Goal: Transaction & Acquisition: Purchase product/service

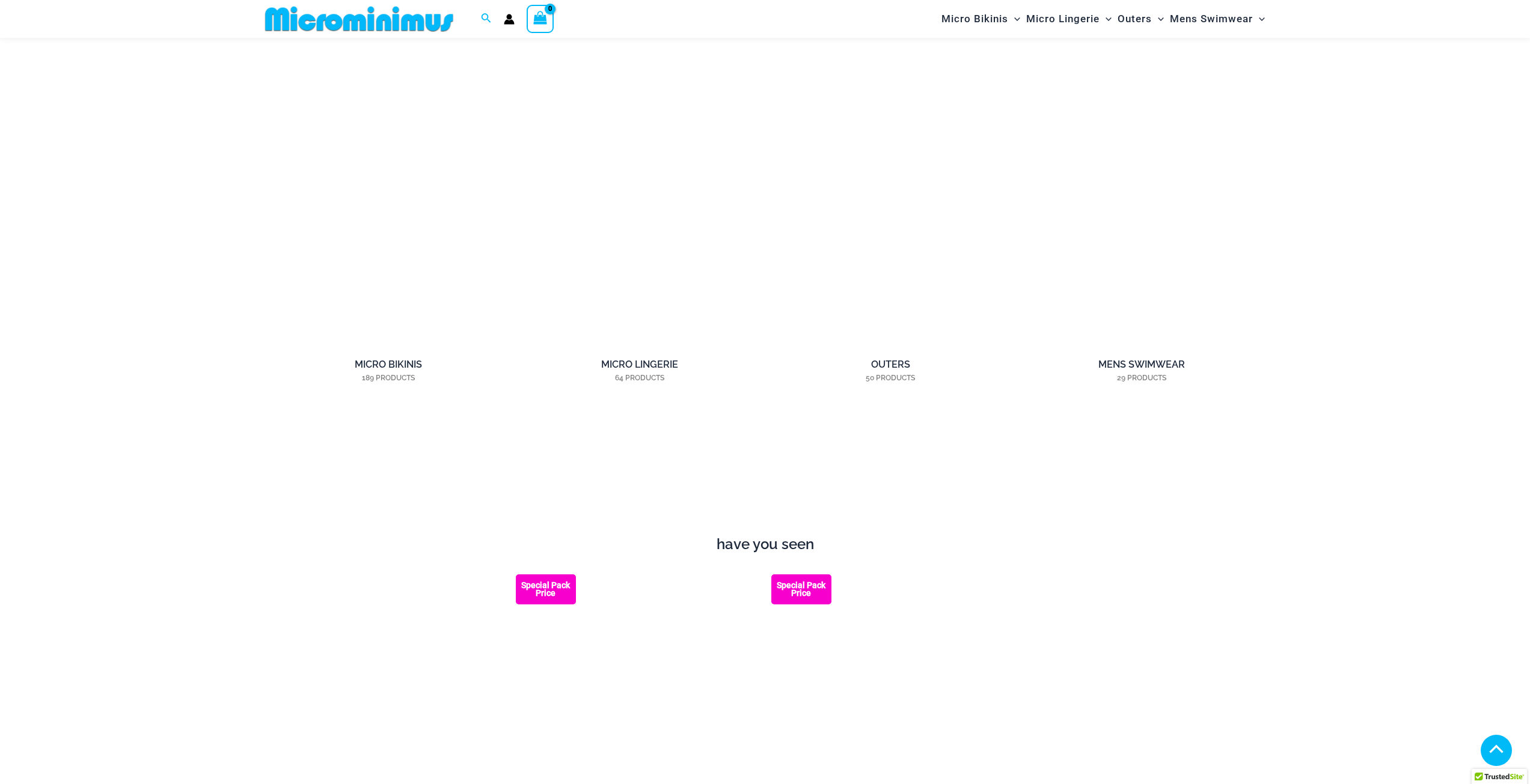
scroll to position [1371, 0]
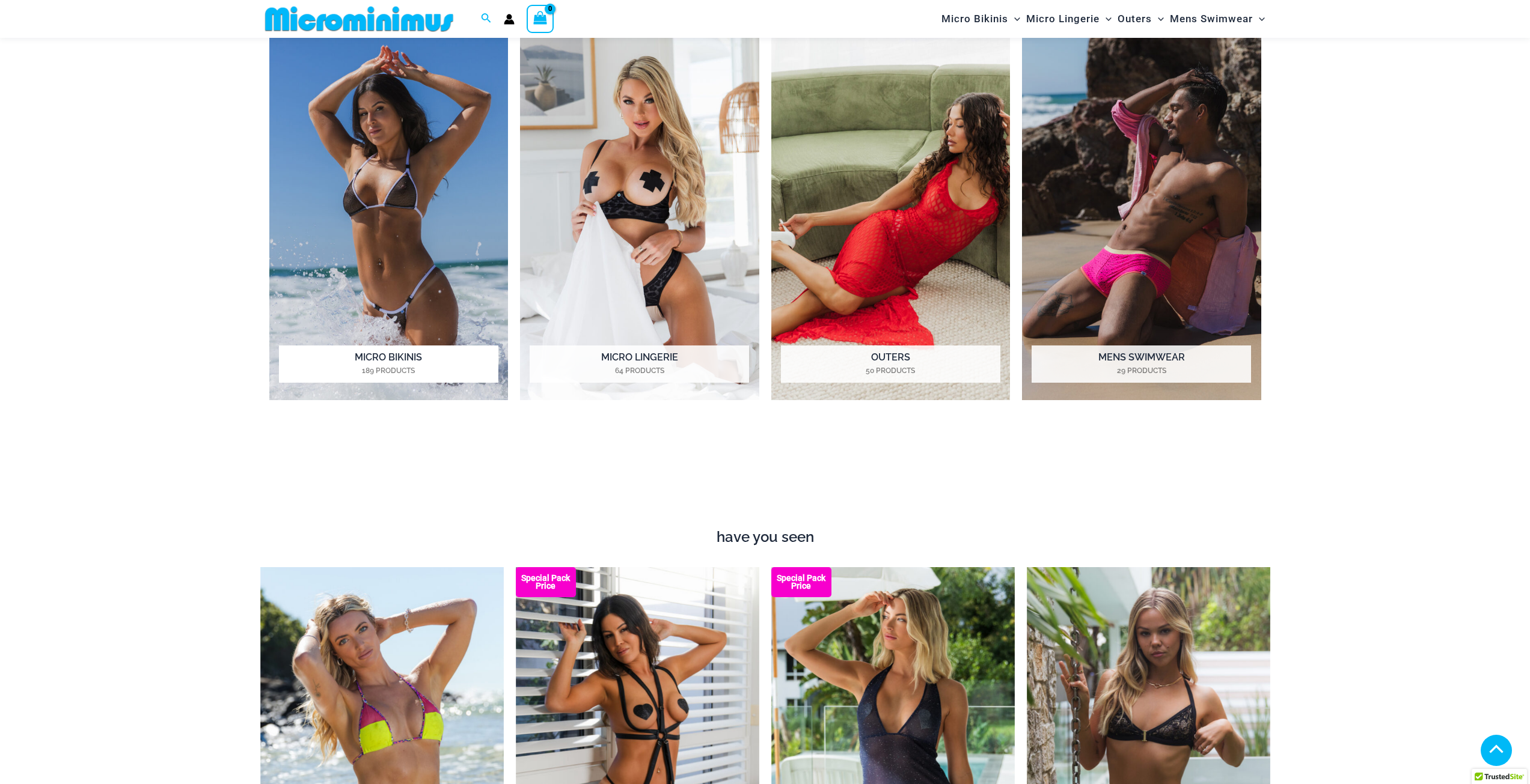
click at [422, 359] on h2 "Micro Bikinis 189 Products" at bounding box center [388, 364] width 219 height 37
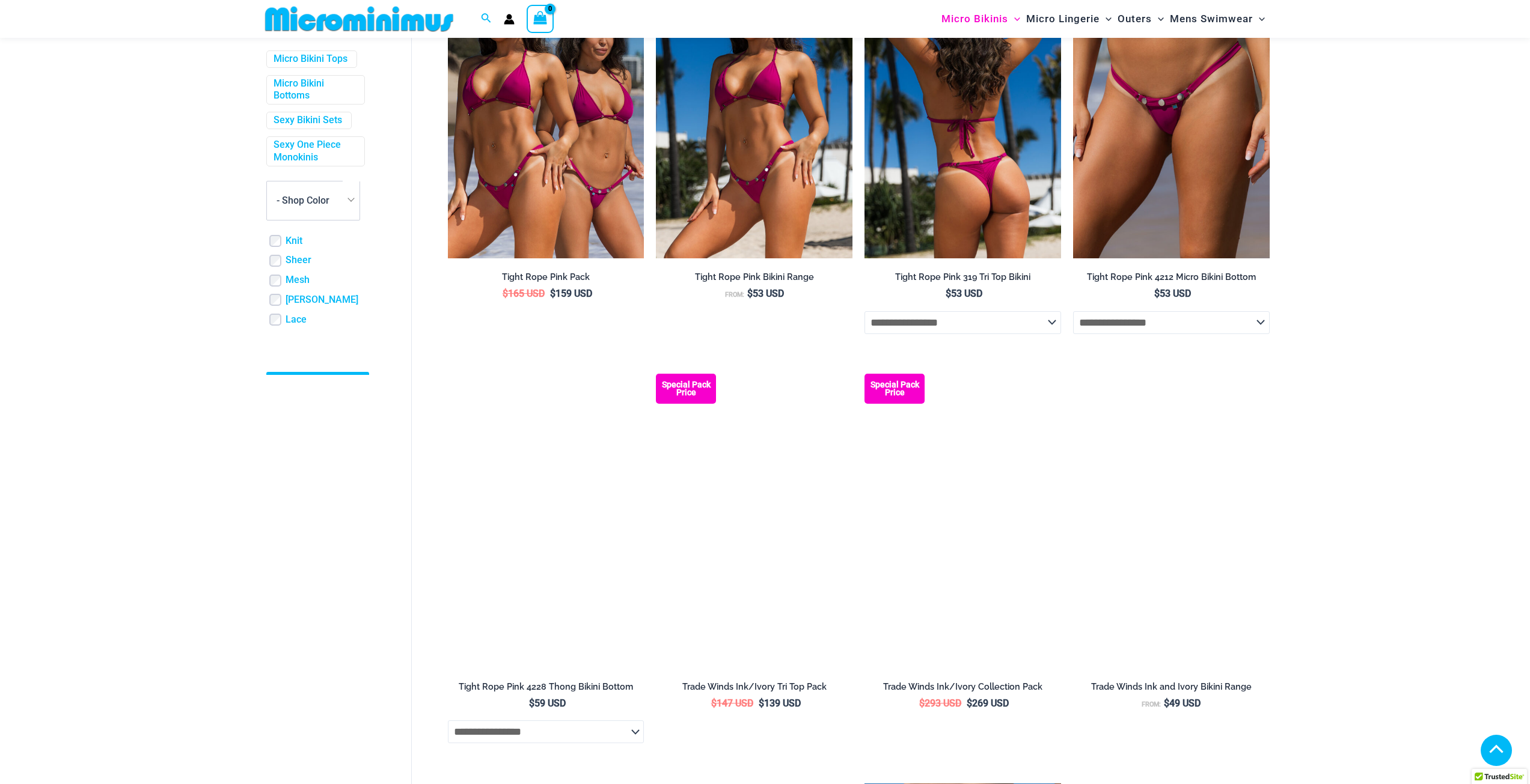
scroll to position [481, 0]
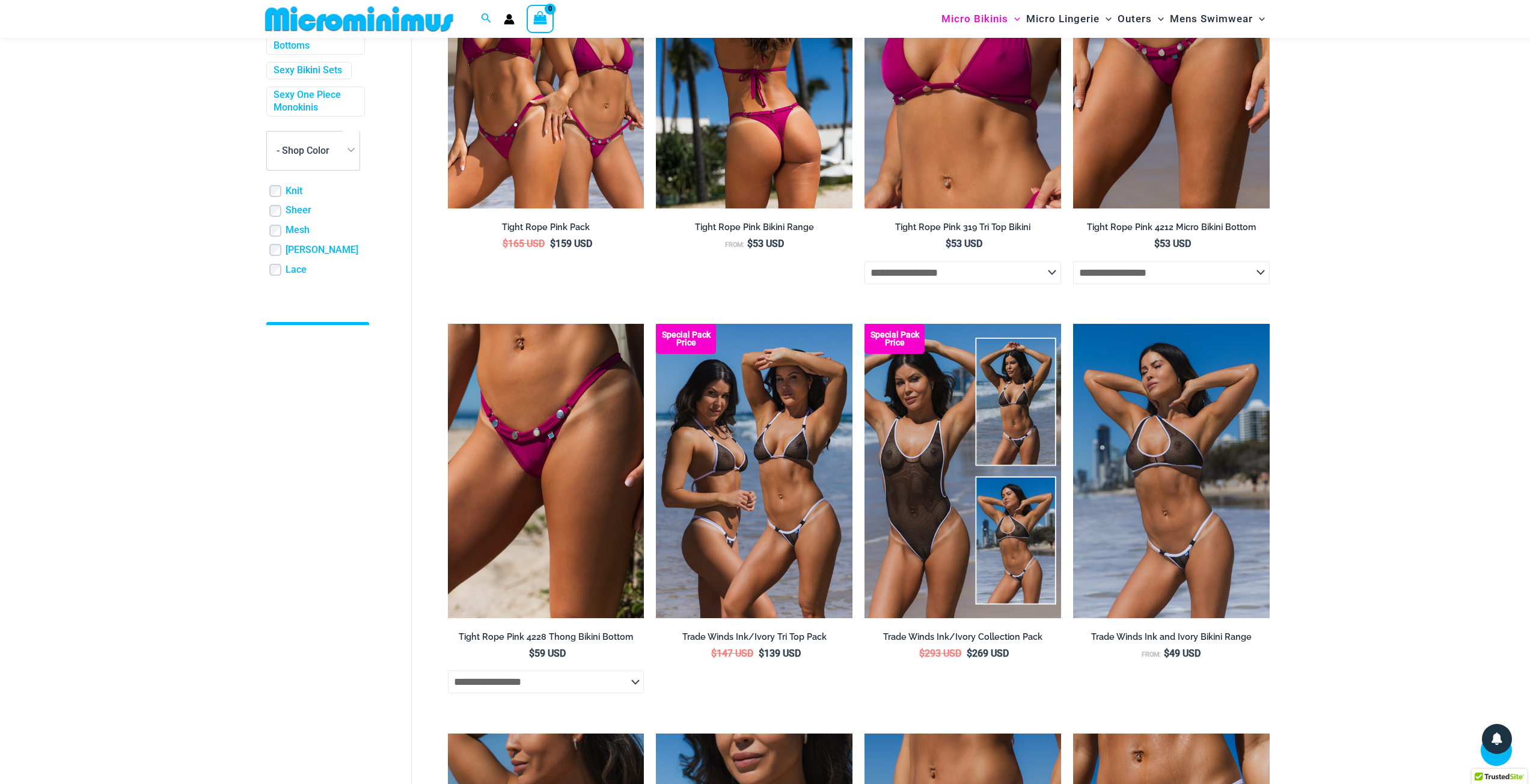
drag, startPoint x: 940, startPoint y: 111, endPoint x: 793, endPoint y: 114, distance: 147.0
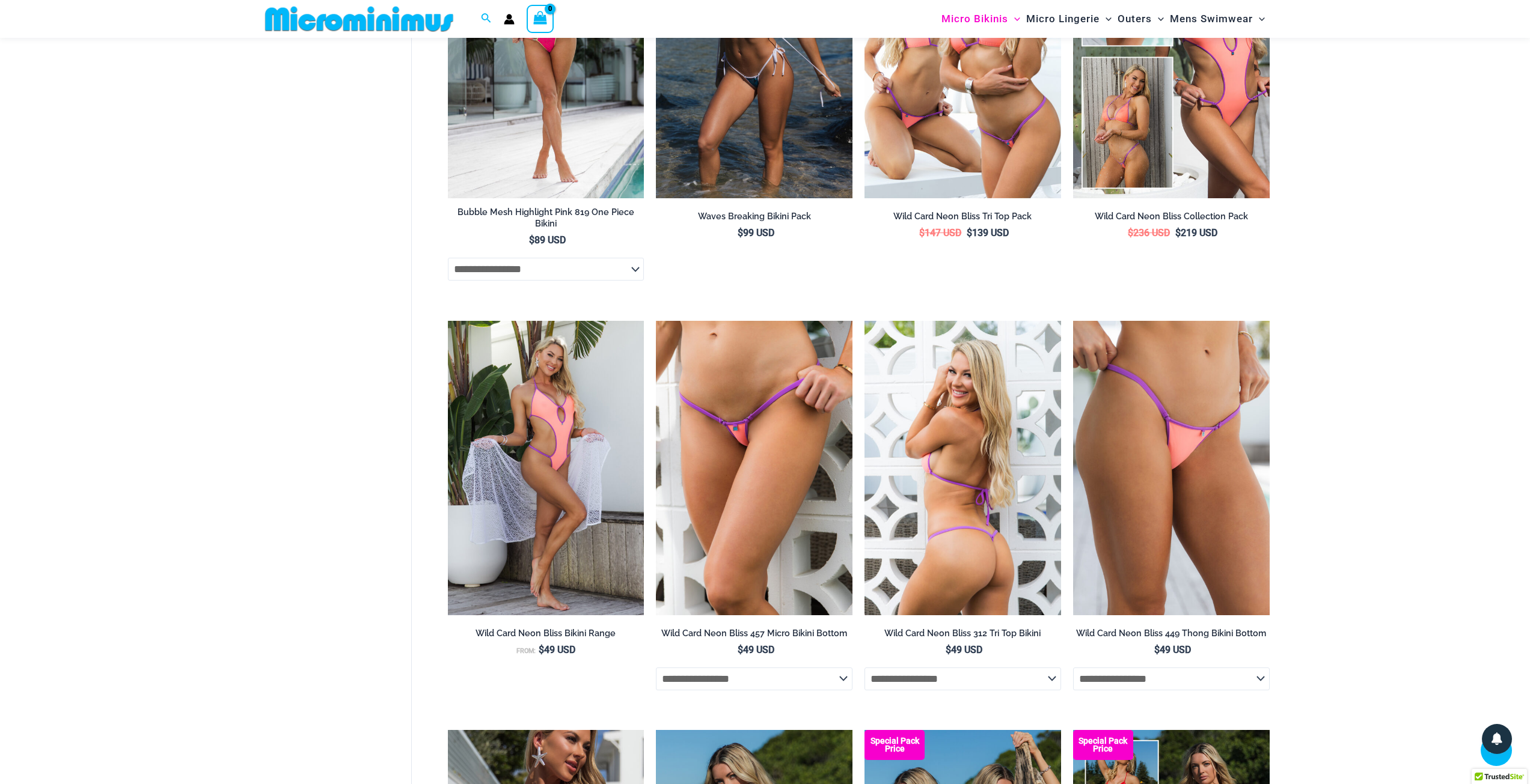
scroll to position [2764, 0]
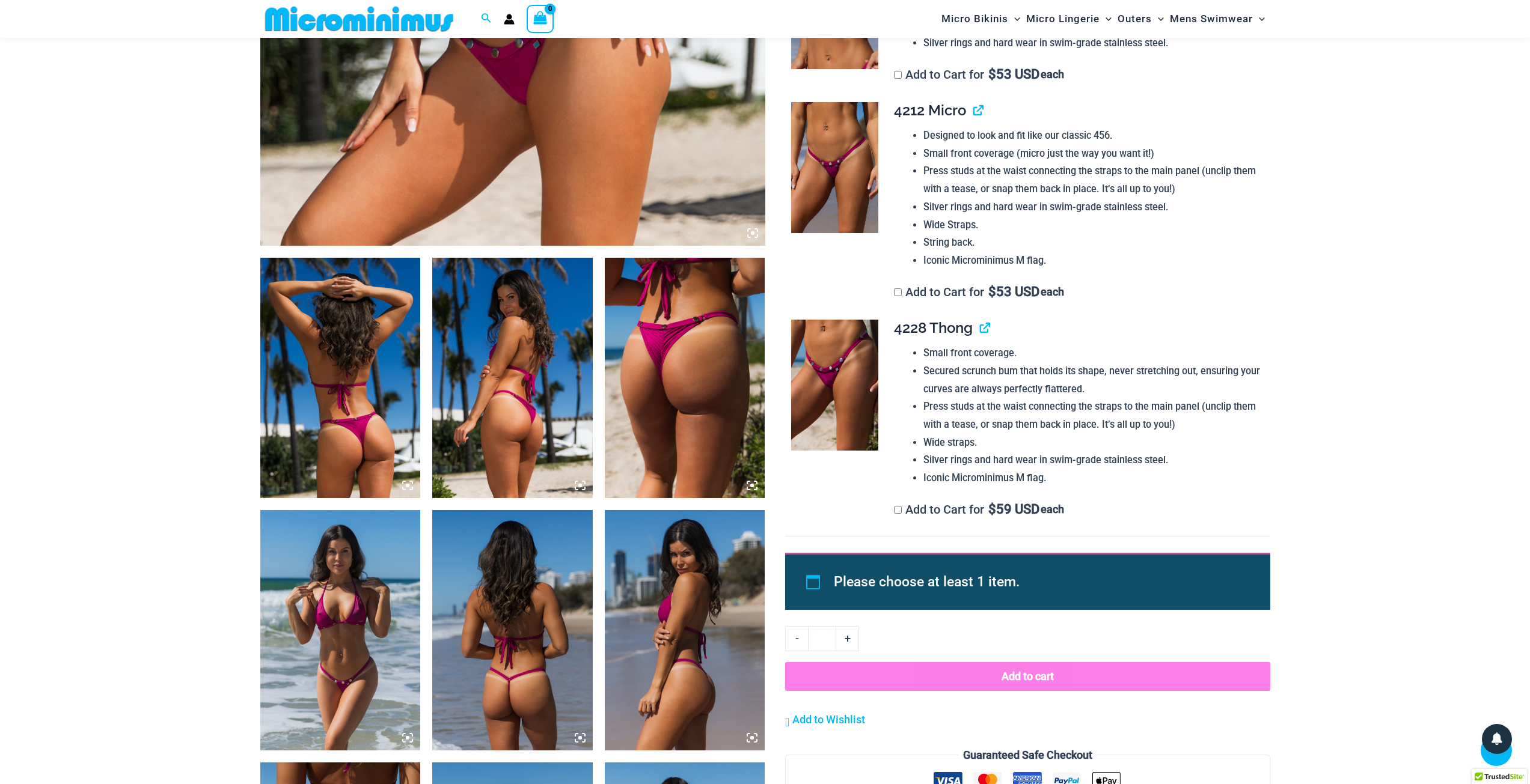
scroll to position [709, 0]
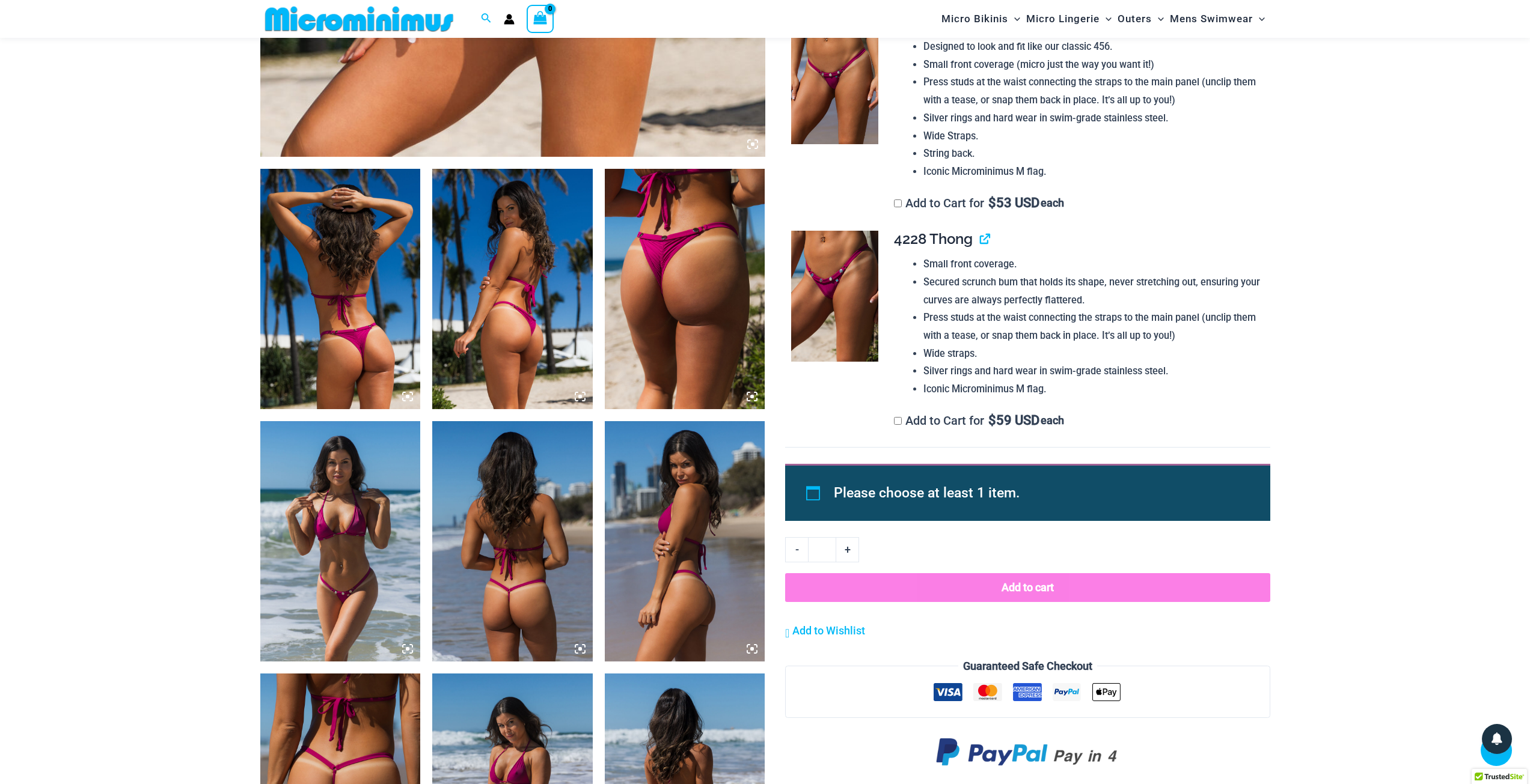
click at [705, 323] on img at bounding box center [685, 289] width 161 height 241
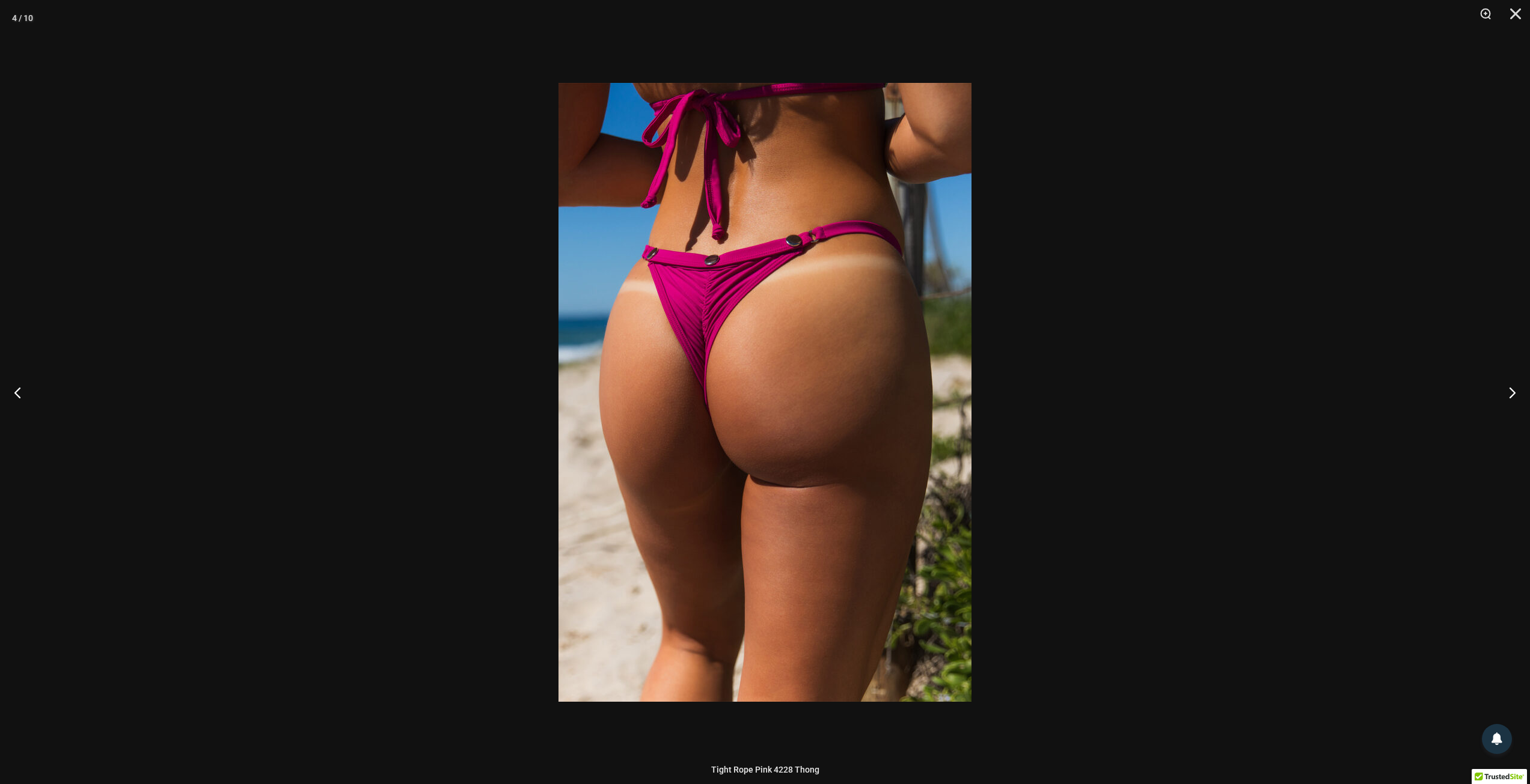
click at [1137, 348] on div at bounding box center [765, 392] width 1530 height 784
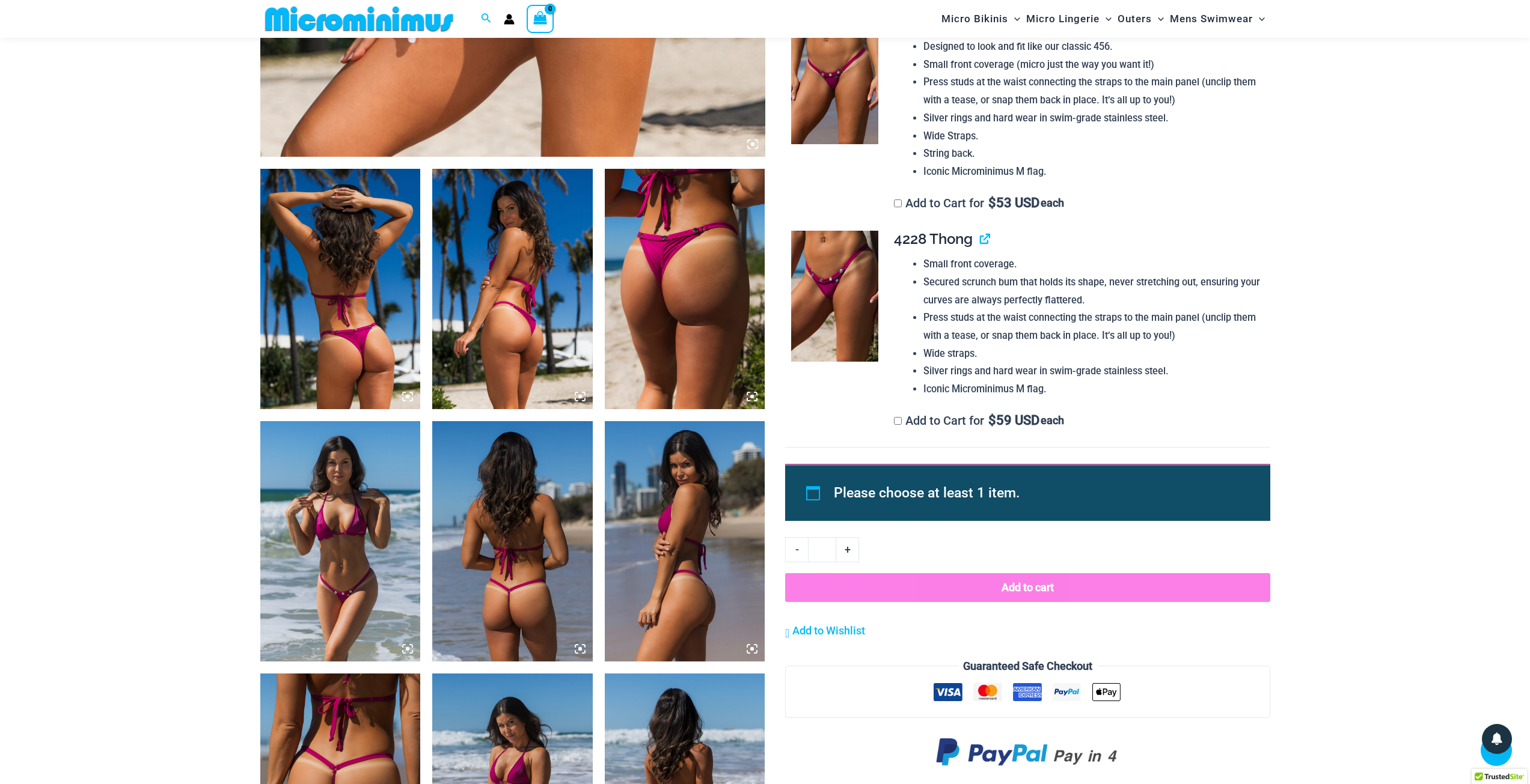
click at [372, 330] on img at bounding box center [340, 289] width 161 height 241
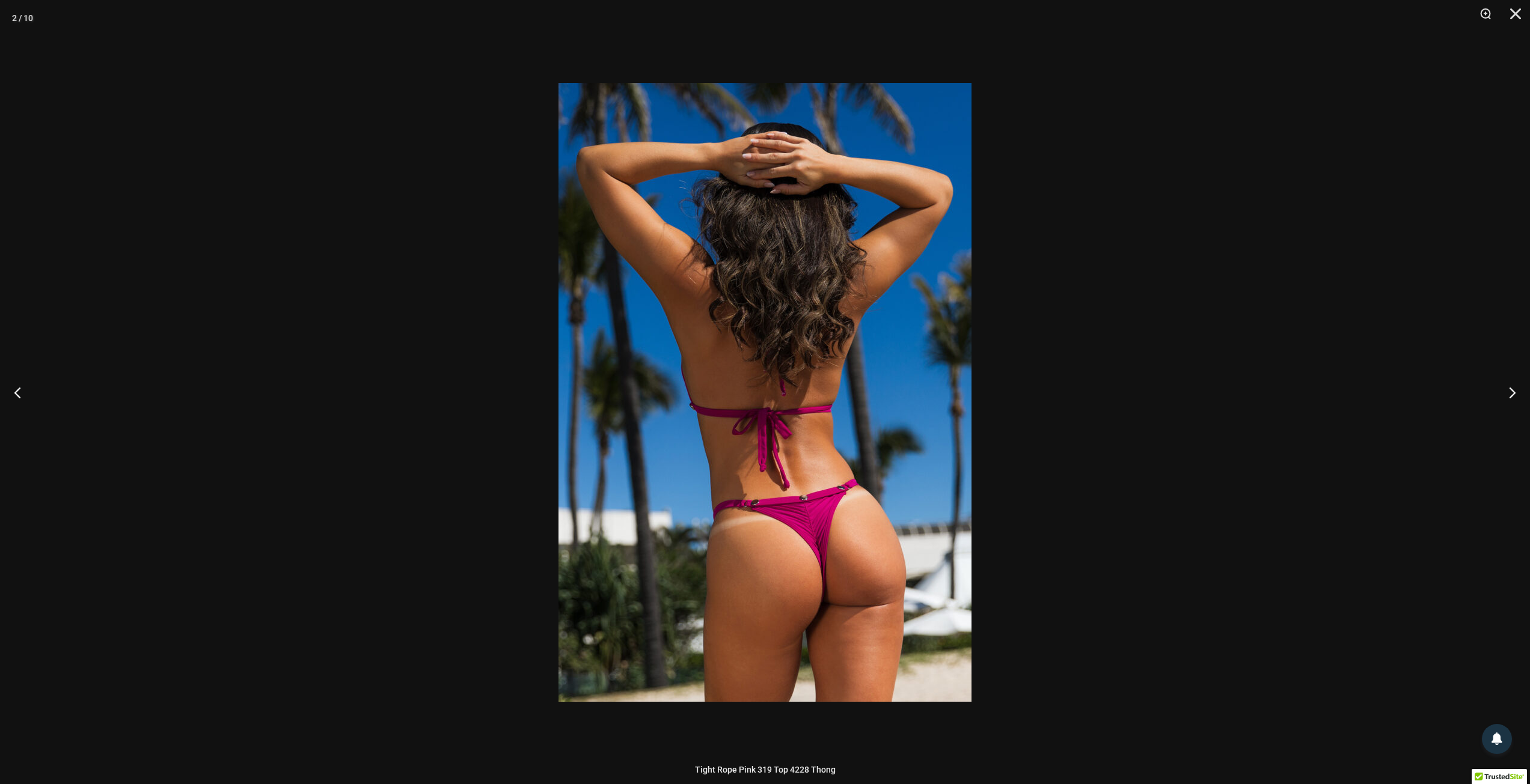
click at [372, 330] on div at bounding box center [765, 392] width 1530 height 784
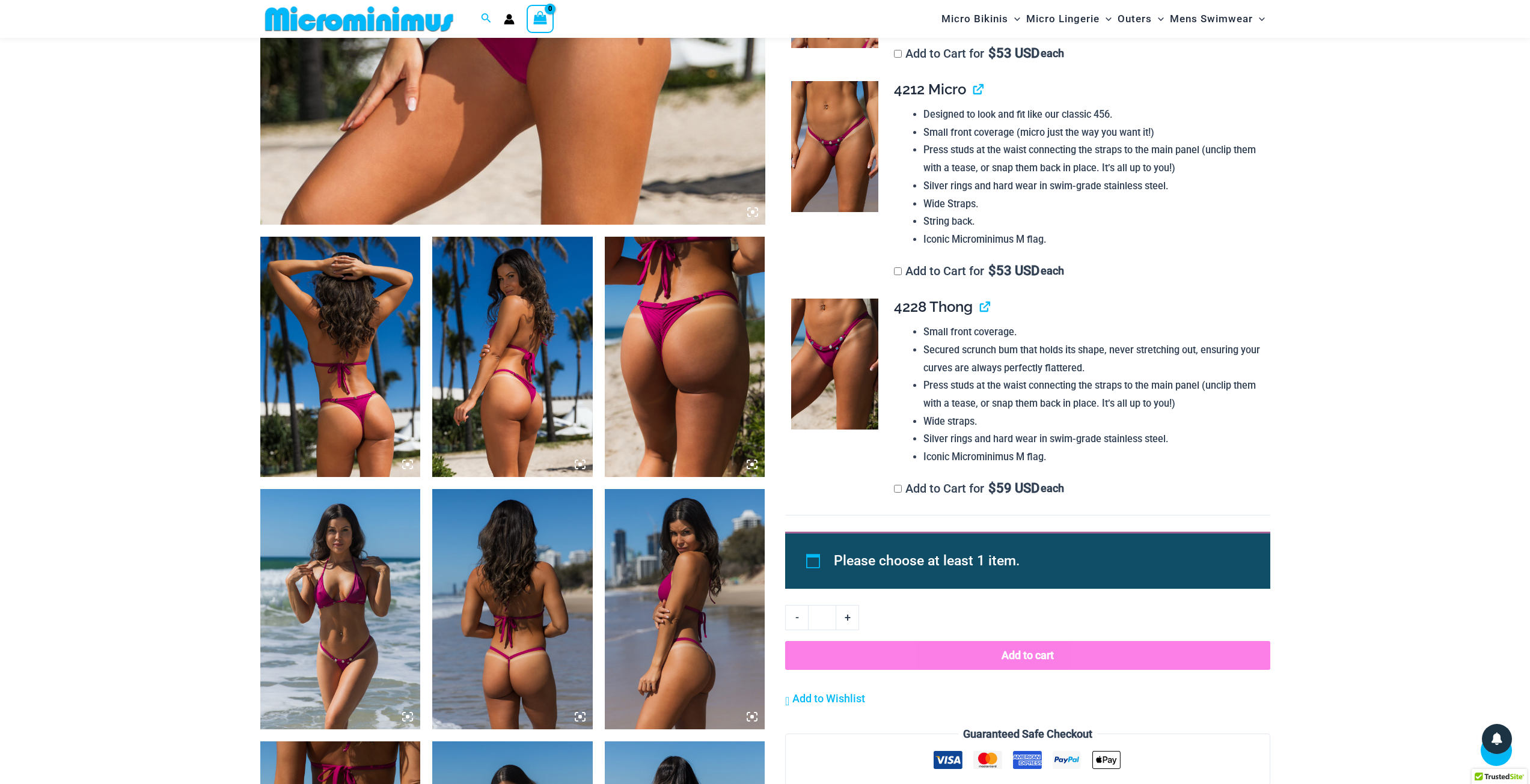
scroll to position [49, 0]
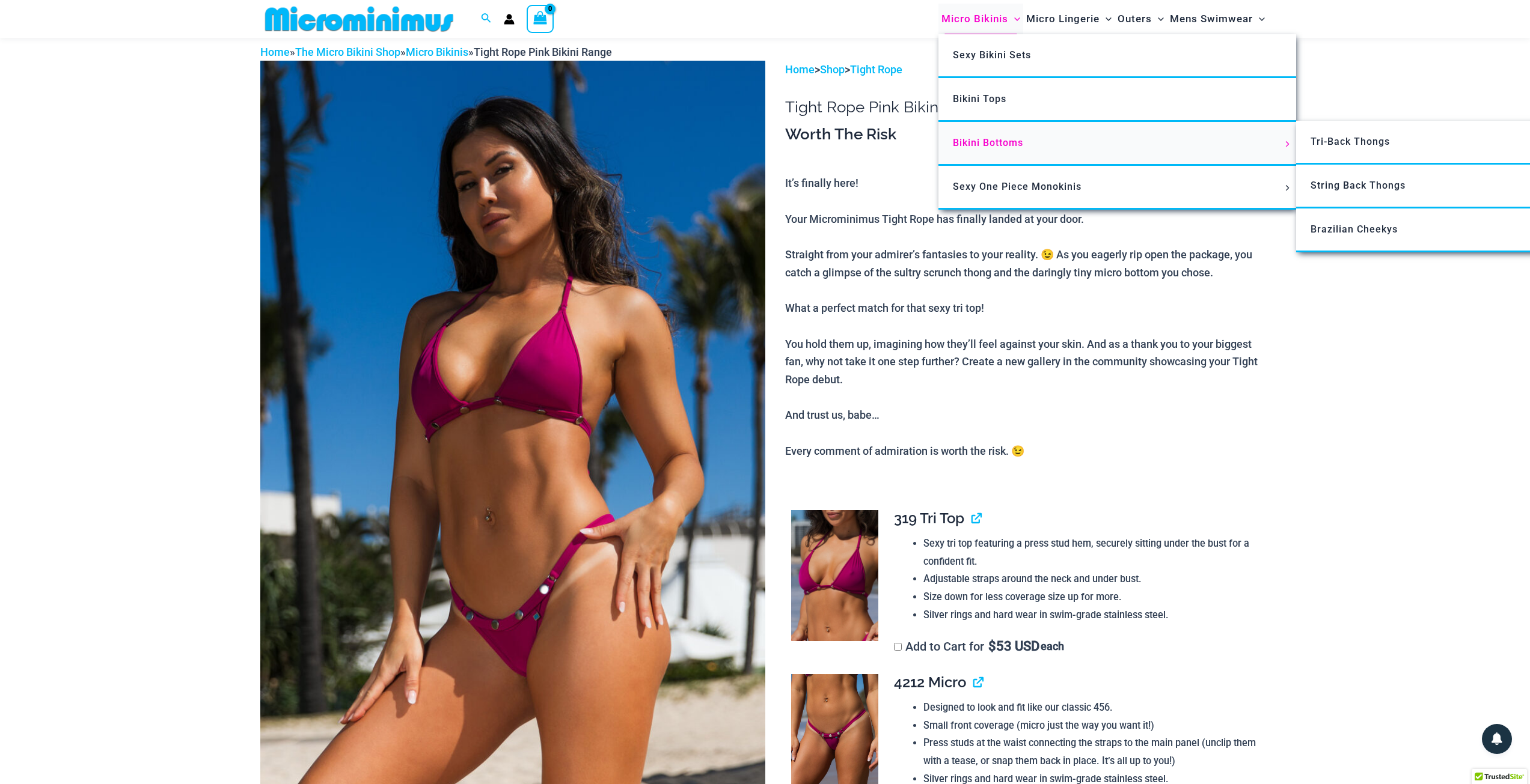
click at [1146, 136] on link "Bikini Bottoms" at bounding box center [1117, 143] width 357 height 44
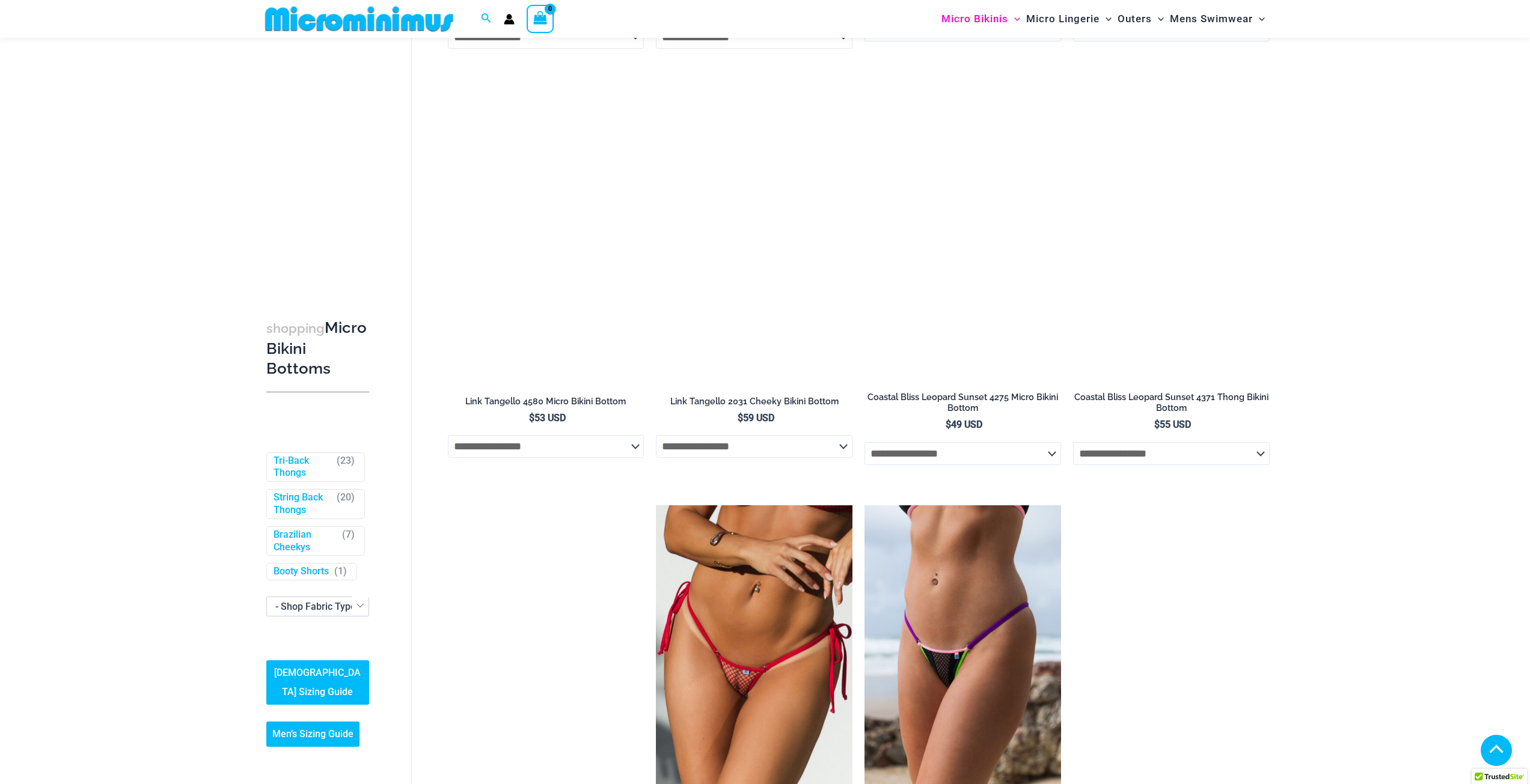
scroll to position [3555, 0]
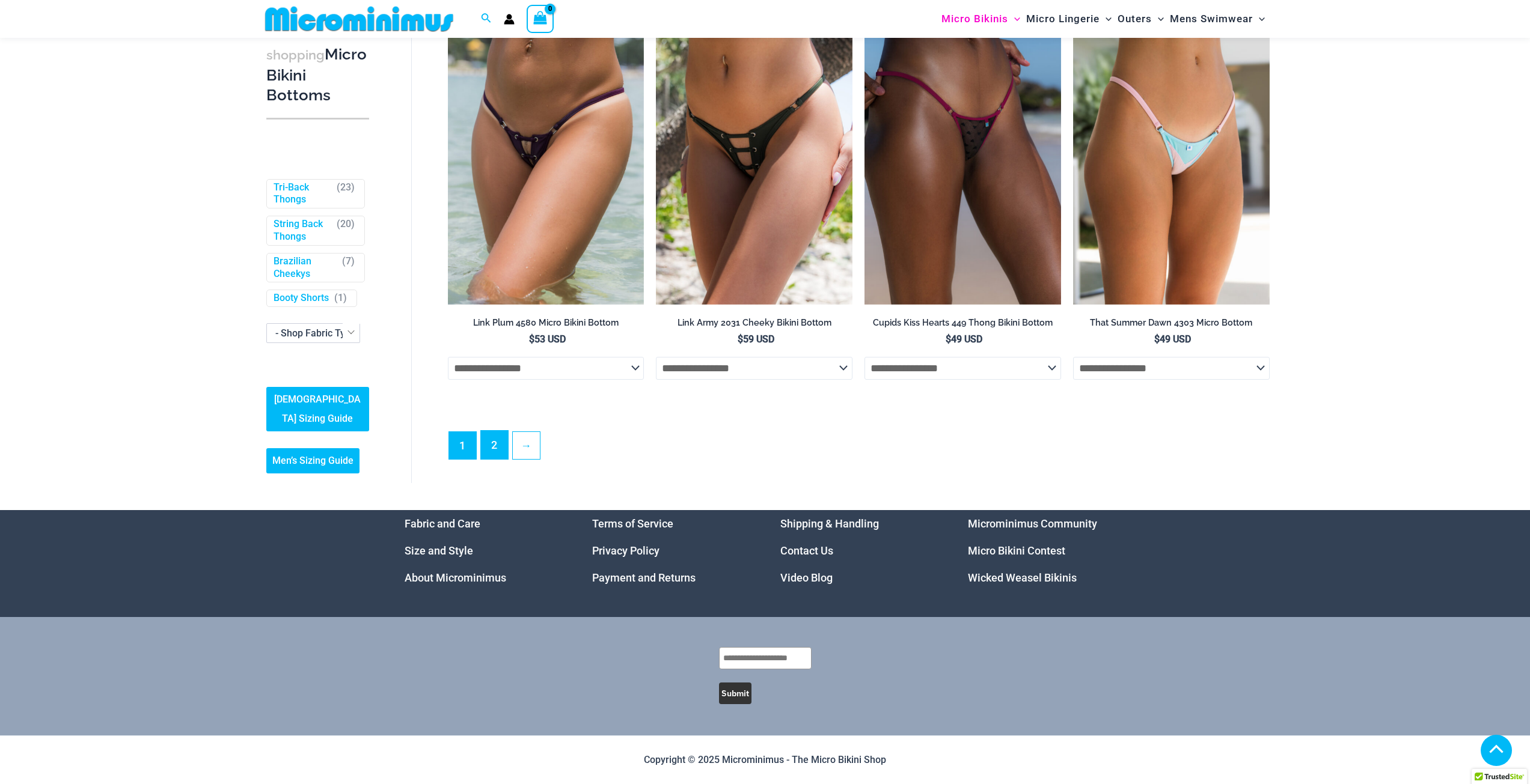
click at [498, 446] on link "2" at bounding box center [494, 445] width 27 height 28
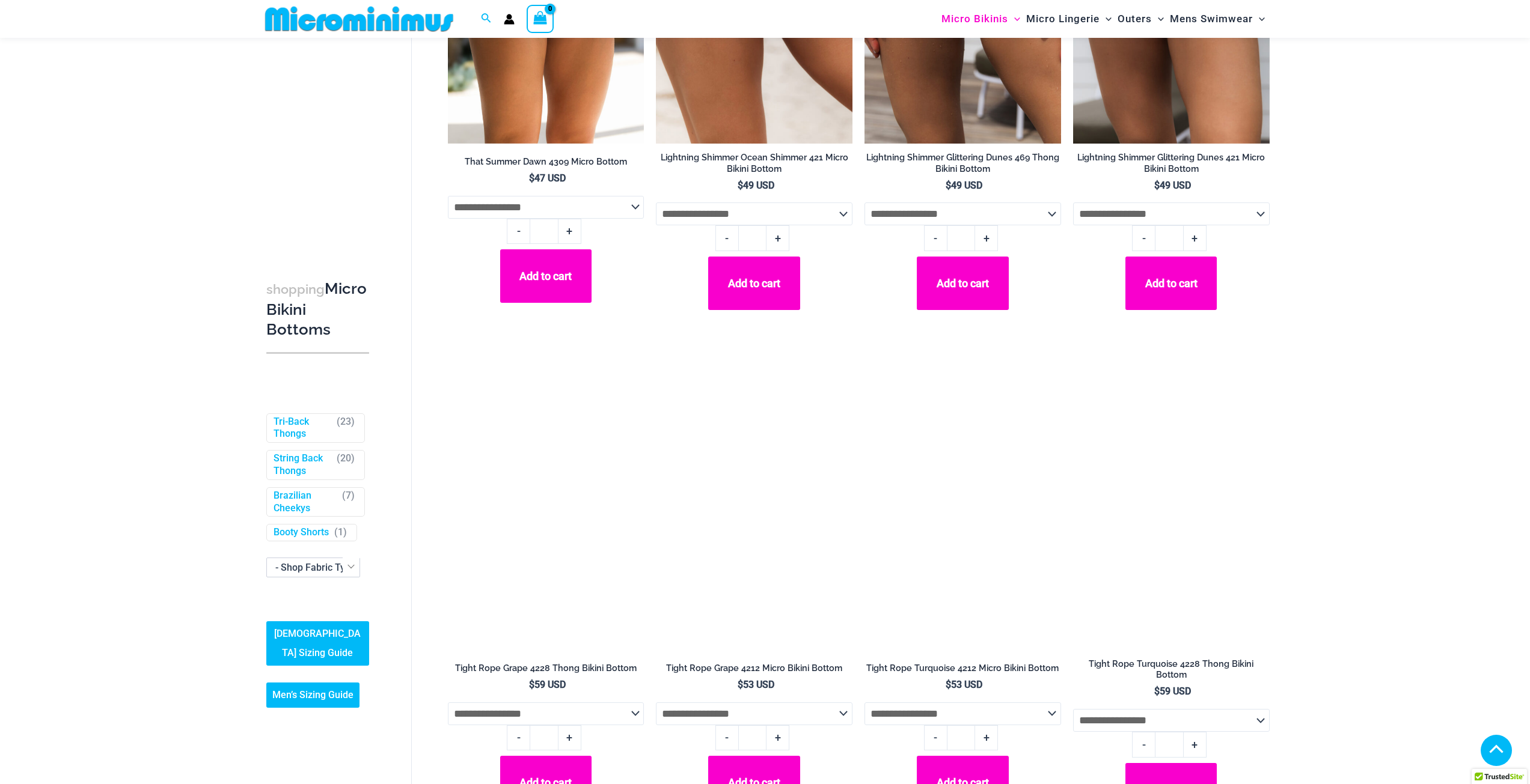
scroll to position [530, 0]
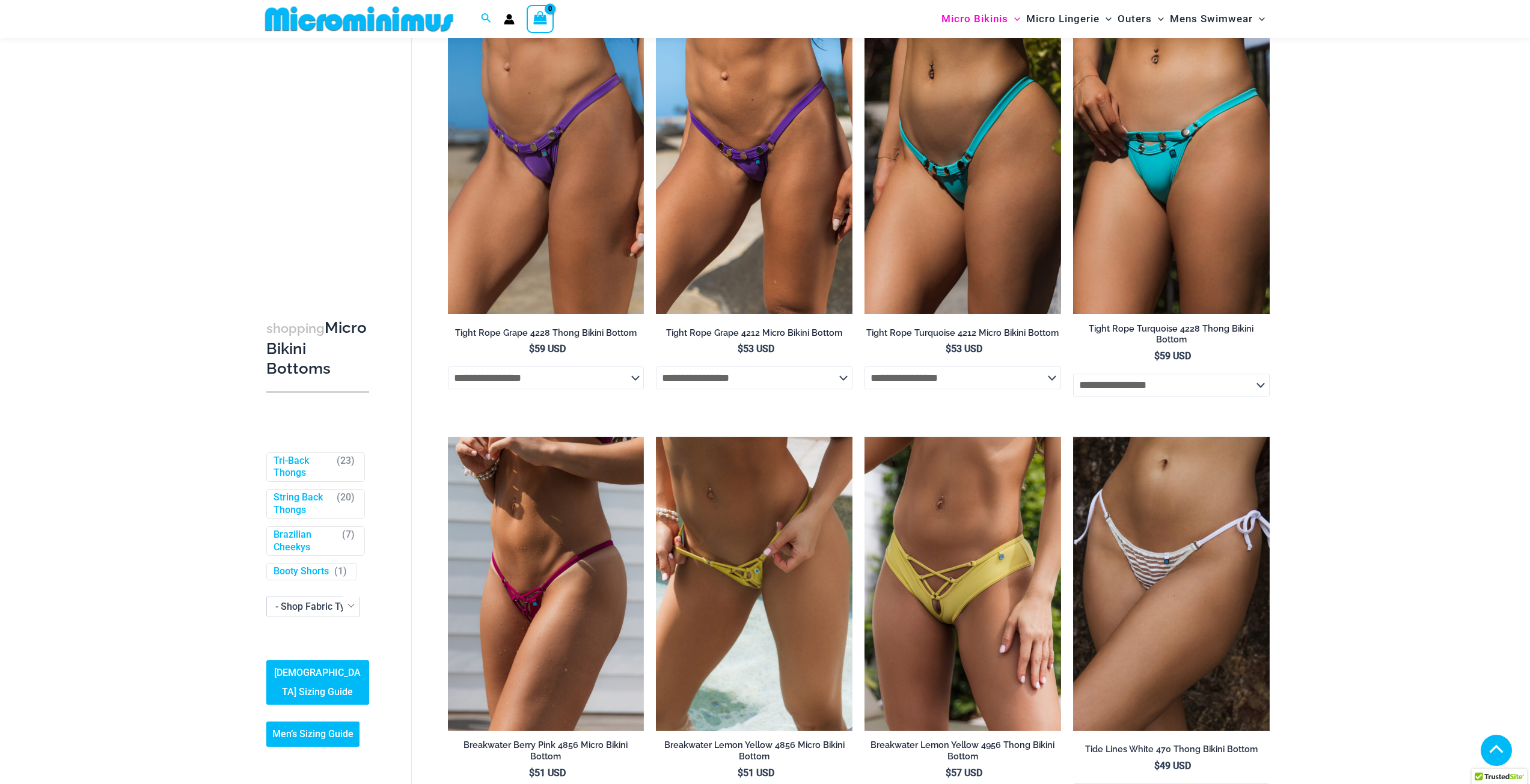
click at [1200, 333] on h2 "Tight Rope Turquoise 4228 Thong Bikini Bottom" at bounding box center [1171, 335] width 197 height 22
